Goal: Task Accomplishment & Management: Manage account settings

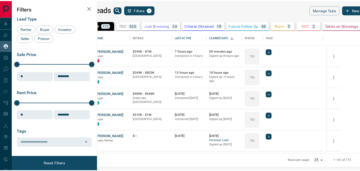
scroll to position [119, 259]
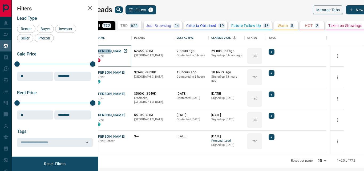
click at [120, 52] on button "[PERSON_NAME]" at bounding box center [111, 51] width 28 height 5
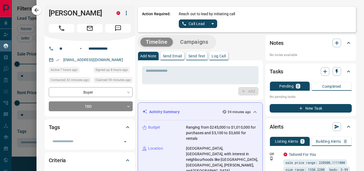
click at [214, 22] on icon "split button" at bounding box center [212, 24] width 6 height 6
click at [199, 43] on li "Log Manual Call" at bounding box center [198, 42] width 33 height 8
click at [218, 59] on button "Log Call" at bounding box center [218, 56] width 18 height 9
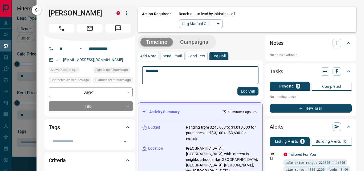
type textarea "*********"
click at [244, 95] on button "Log Call" at bounding box center [247, 91] width 21 height 9
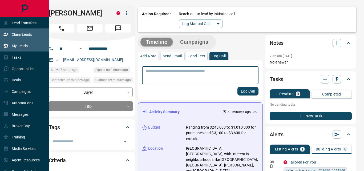
click at [18, 35] on p "Claim Leads" at bounding box center [22, 34] width 20 height 4
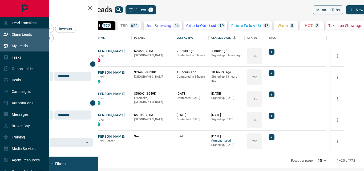
click at [18, 35] on p "Claim Leads" at bounding box center [22, 34] width 20 height 4
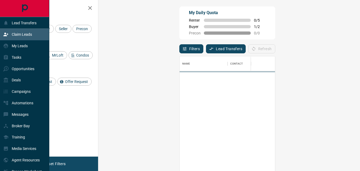
scroll to position [124, 246]
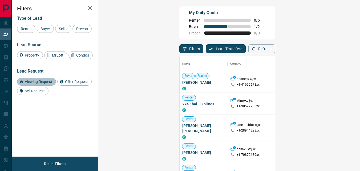
click at [43, 84] on span "Viewing Request" at bounding box center [38, 81] width 31 height 4
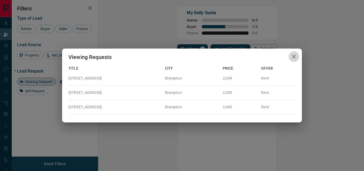
click at [293, 57] on icon "button" at bounding box center [294, 56] width 6 height 6
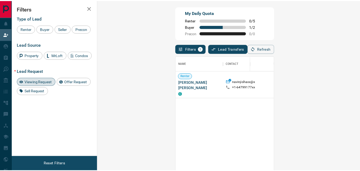
scroll to position [4, 4]
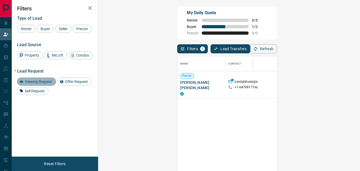
click at [42, 84] on span "Viewing Request" at bounding box center [38, 81] width 31 height 4
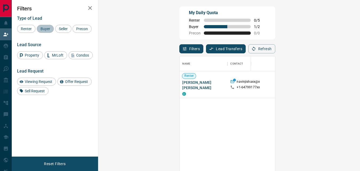
click at [44, 29] on span "Buyer" at bounding box center [45, 29] width 13 height 4
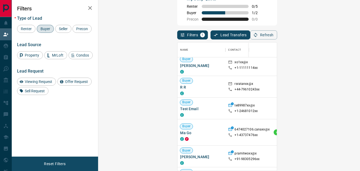
scroll to position [1383, 0]
